Goal: Navigation & Orientation: Find specific page/section

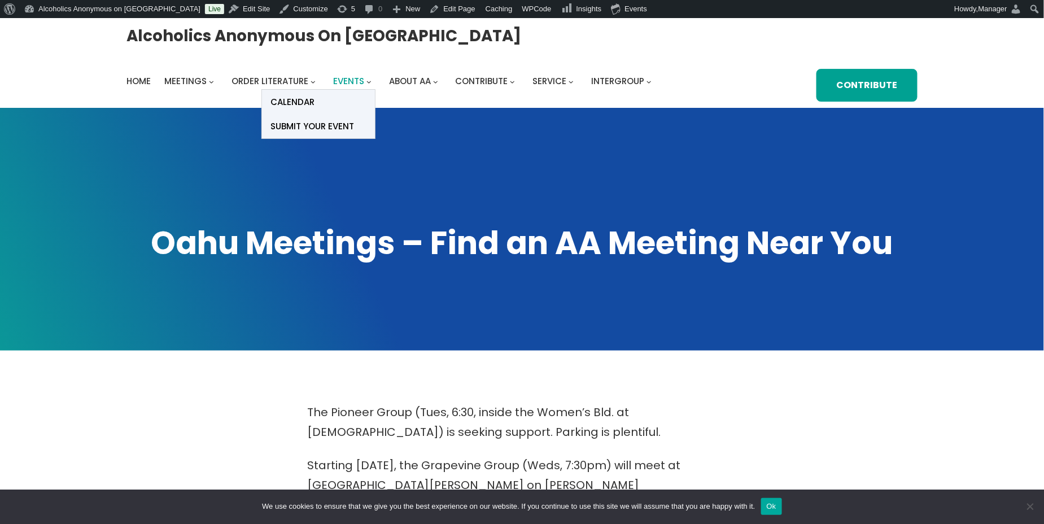
click at [355, 81] on span "Events" at bounding box center [348, 81] width 31 height 12
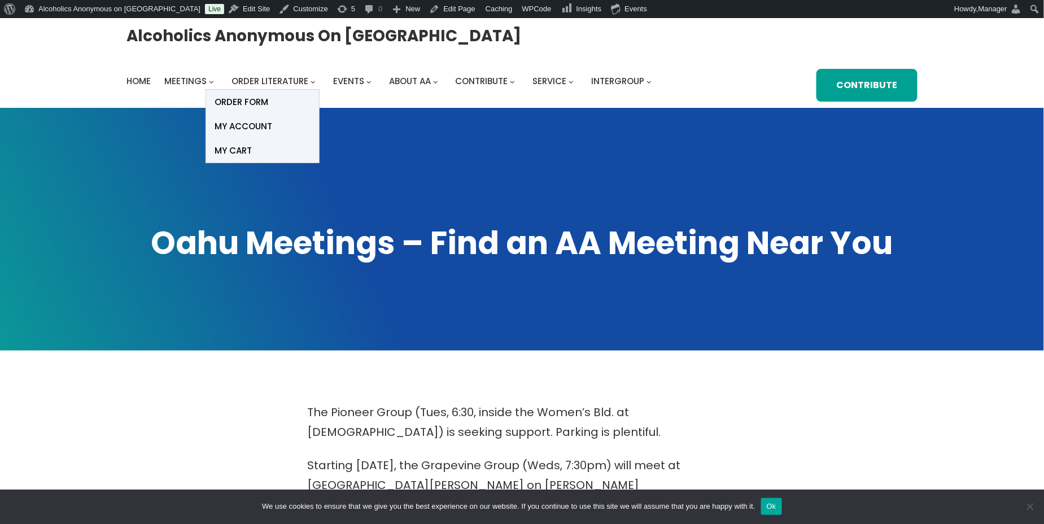
click at [309, 87] on li "Order Literature Available Links: Big Book How It Works Literature Order Form T…" at bounding box center [275, 81] width 88 height 16
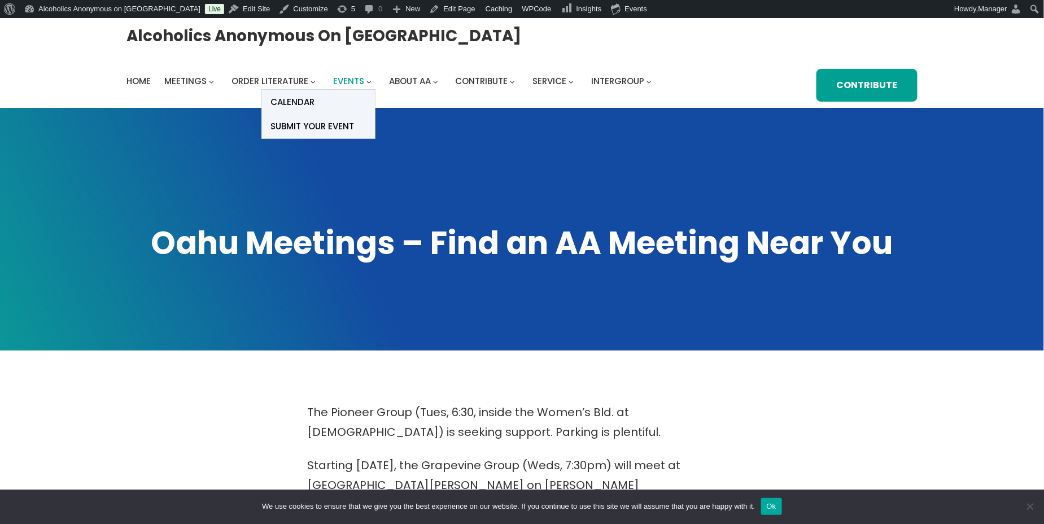
click at [340, 78] on span "Events" at bounding box center [348, 81] width 31 height 12
click at [307, 103] on span "Calendar" at bounding box center [292, 102] width 44 height 16
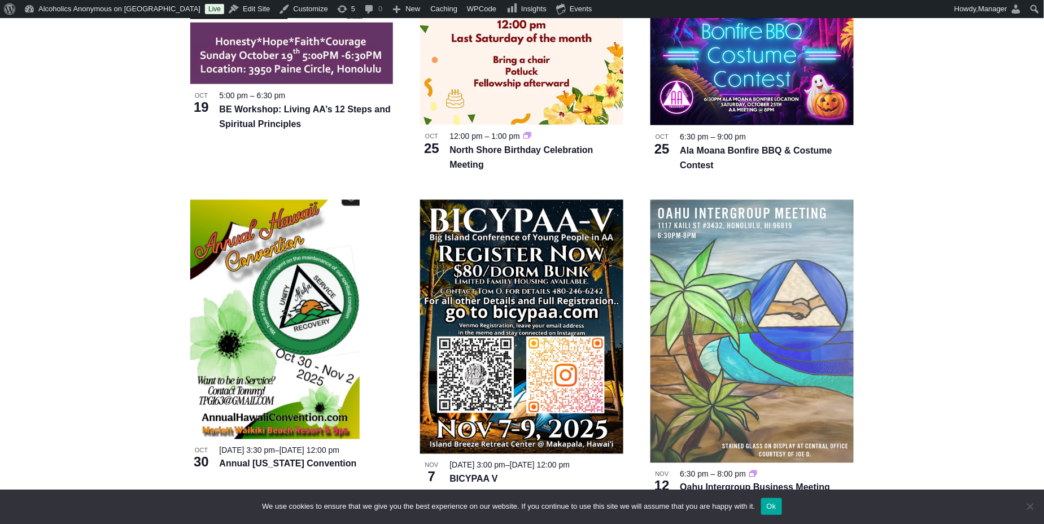
scroll to position [602, 0]
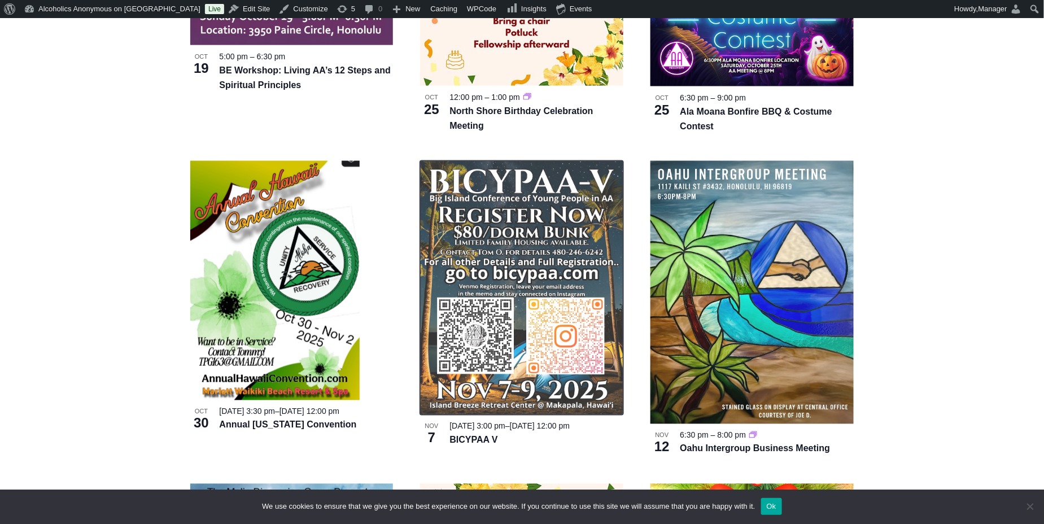
click at [526, 260] on img at bounding box center [521, 288] width 203 height 254
